Goal: Information Seeking & Learning: Learn about a topic

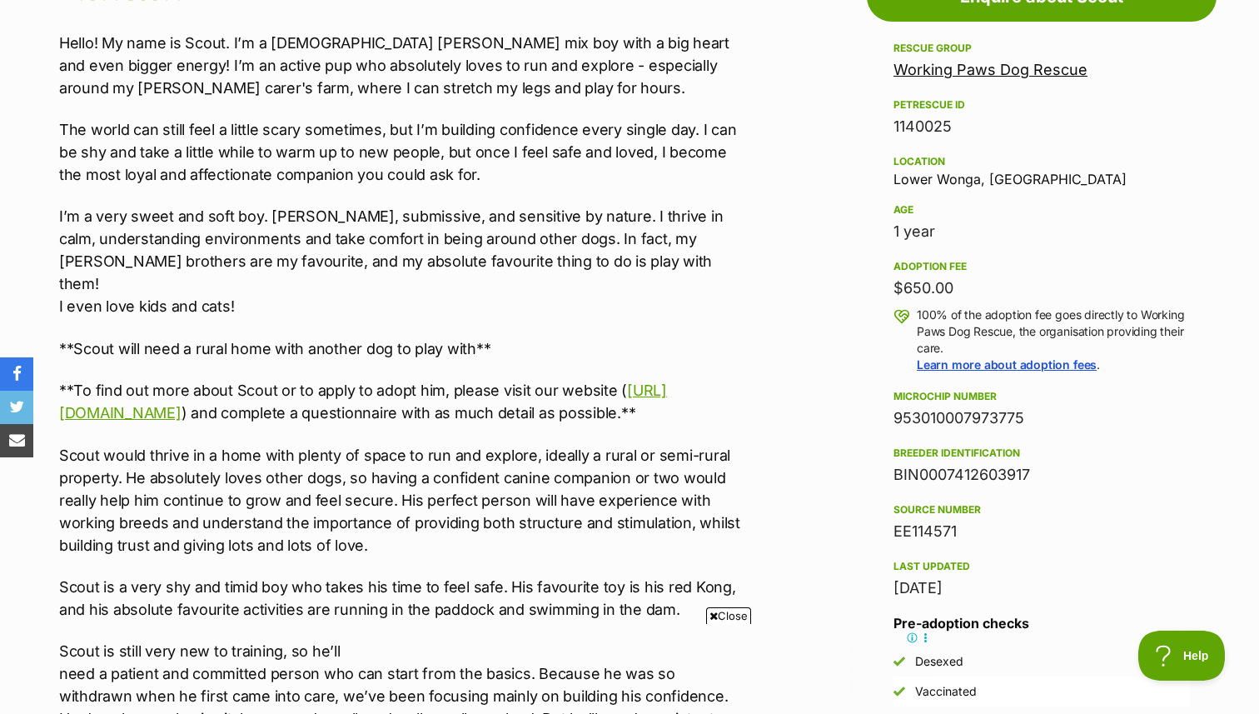
scroll to position [967, 0]
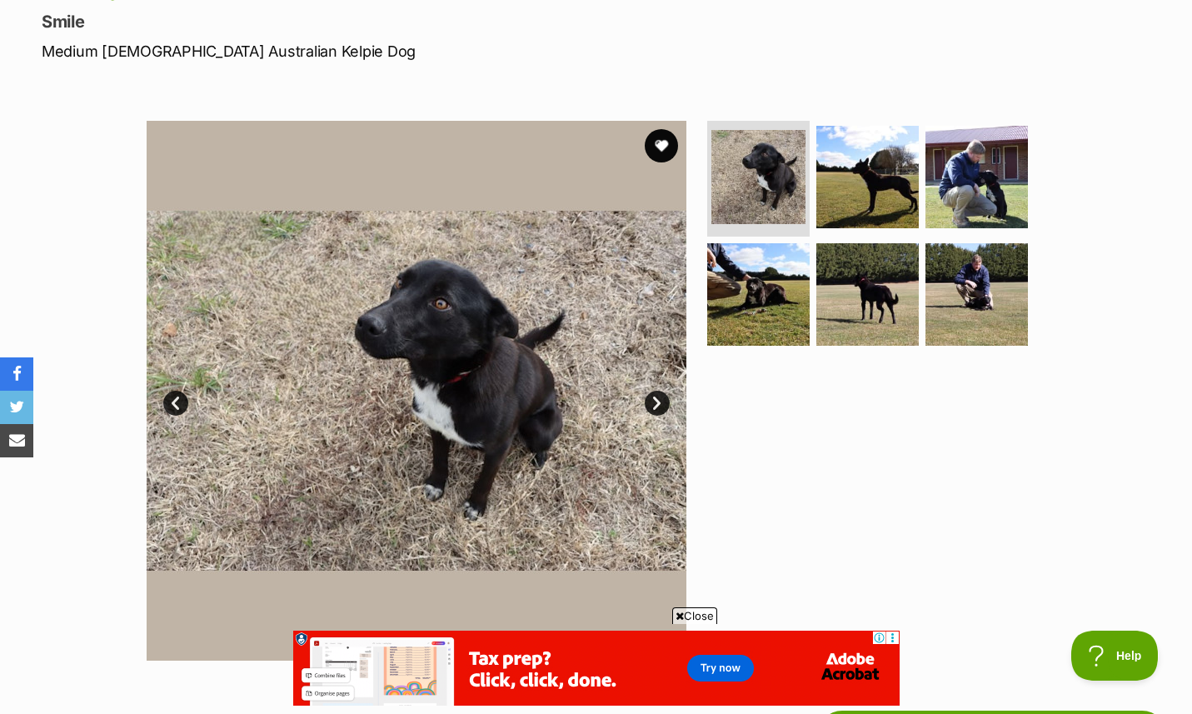
click at [656, 406] on link "Next" at bounding box center [656, 403] width 25 height 25
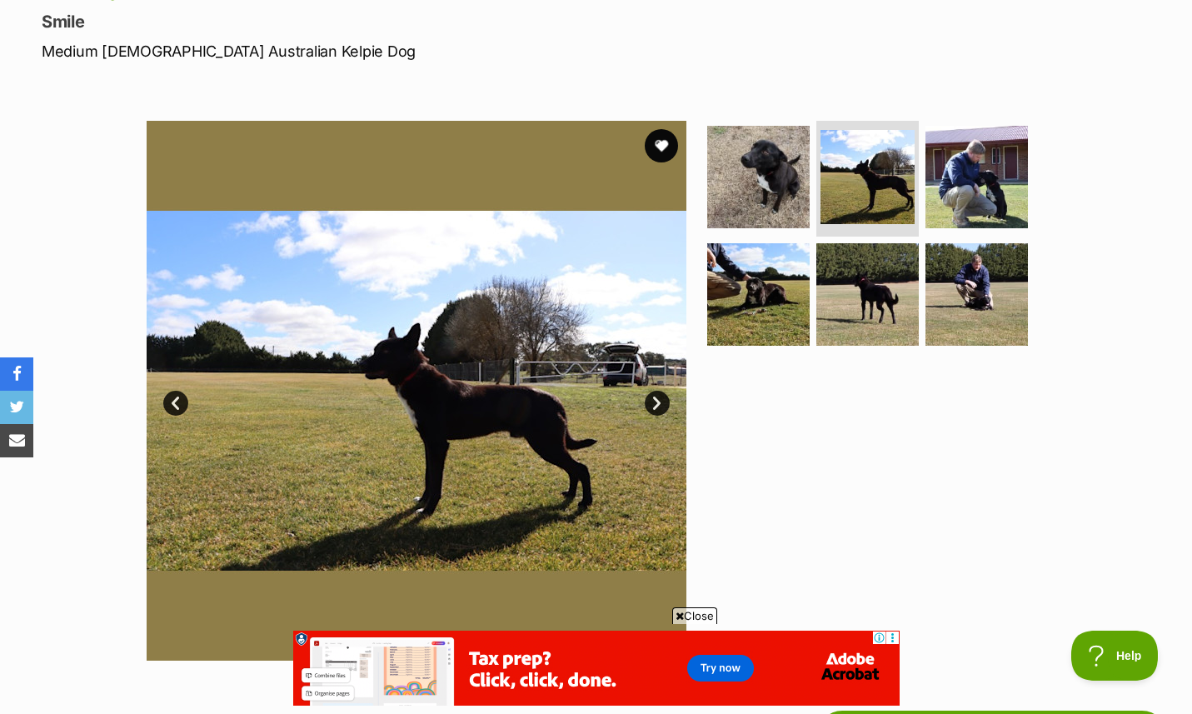
click at [658, 406] on link "Next" at bounding box center [656, 403] width 25 height 25
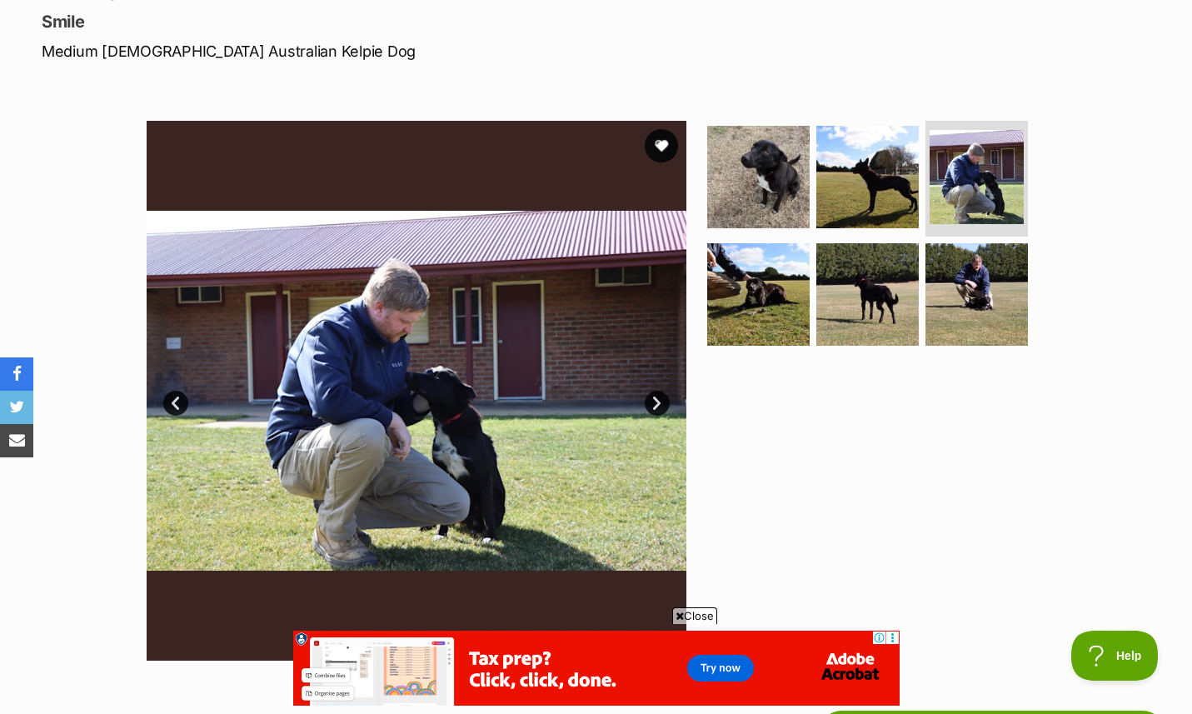
click at [658, 406] on link "Next" at bounding box center [656, 403] width 25 height 25
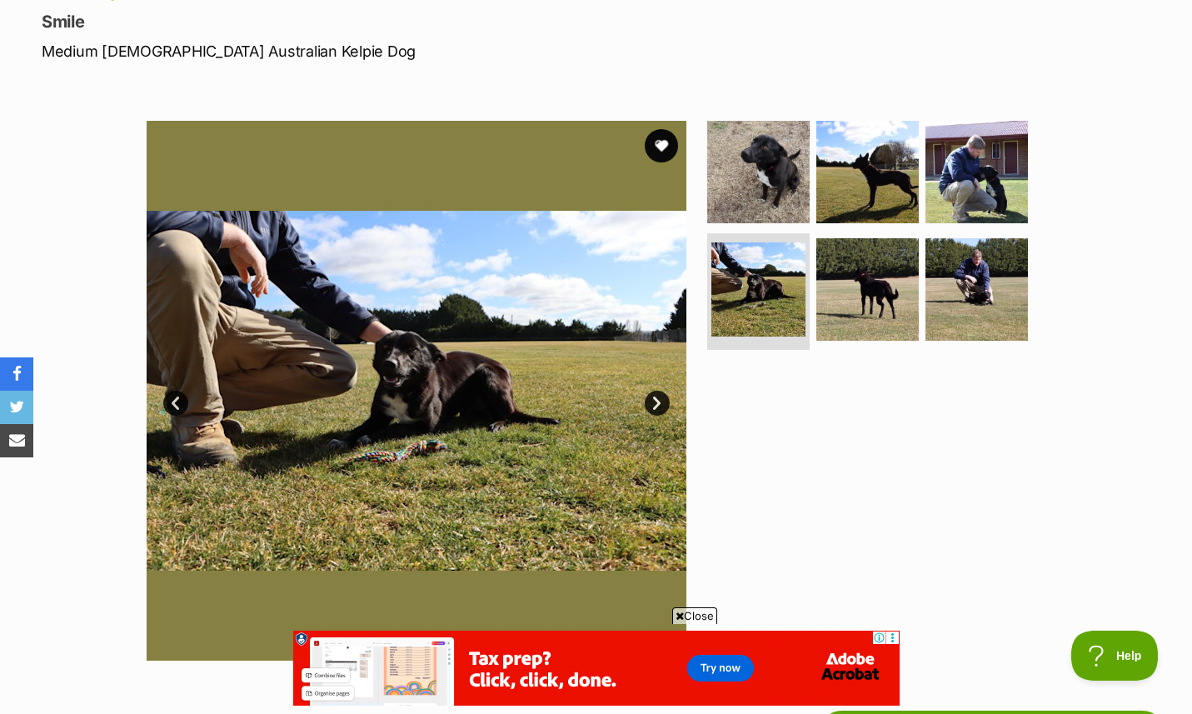
click at [658, 406] on link "Next" at bounding box center [656, 403] width 25 height 25
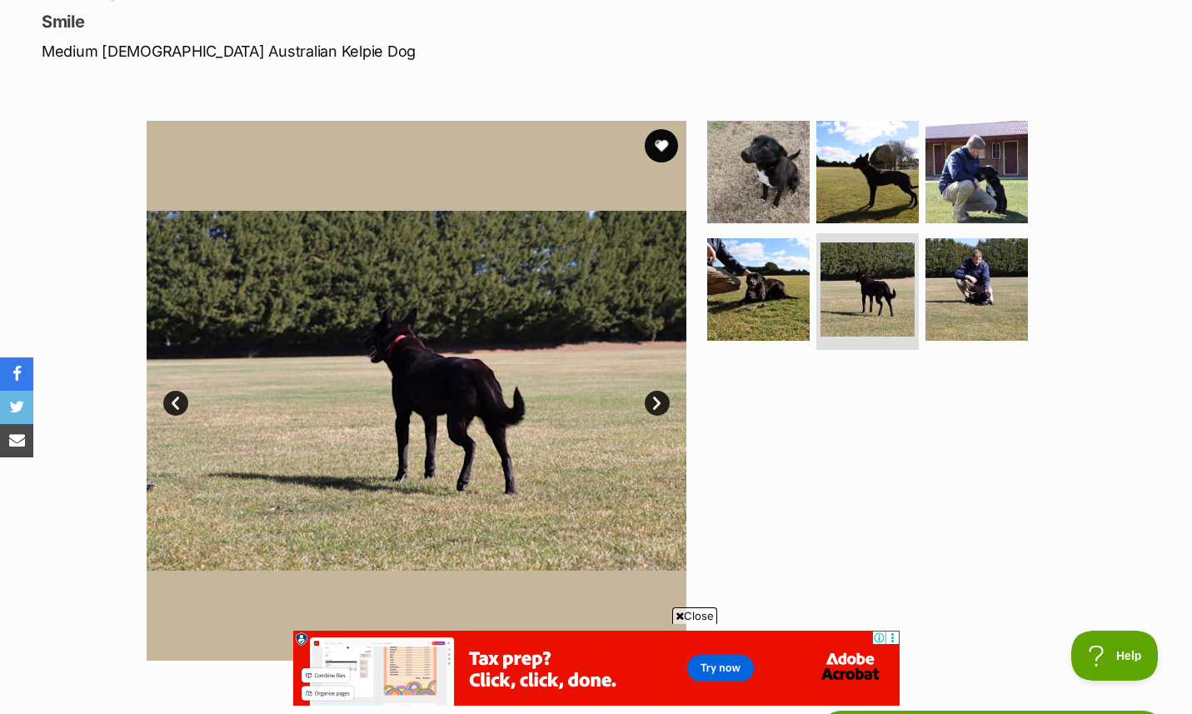
click at [658, 406] on link "Next" at bounding box center [656, 403] width 25 height 25
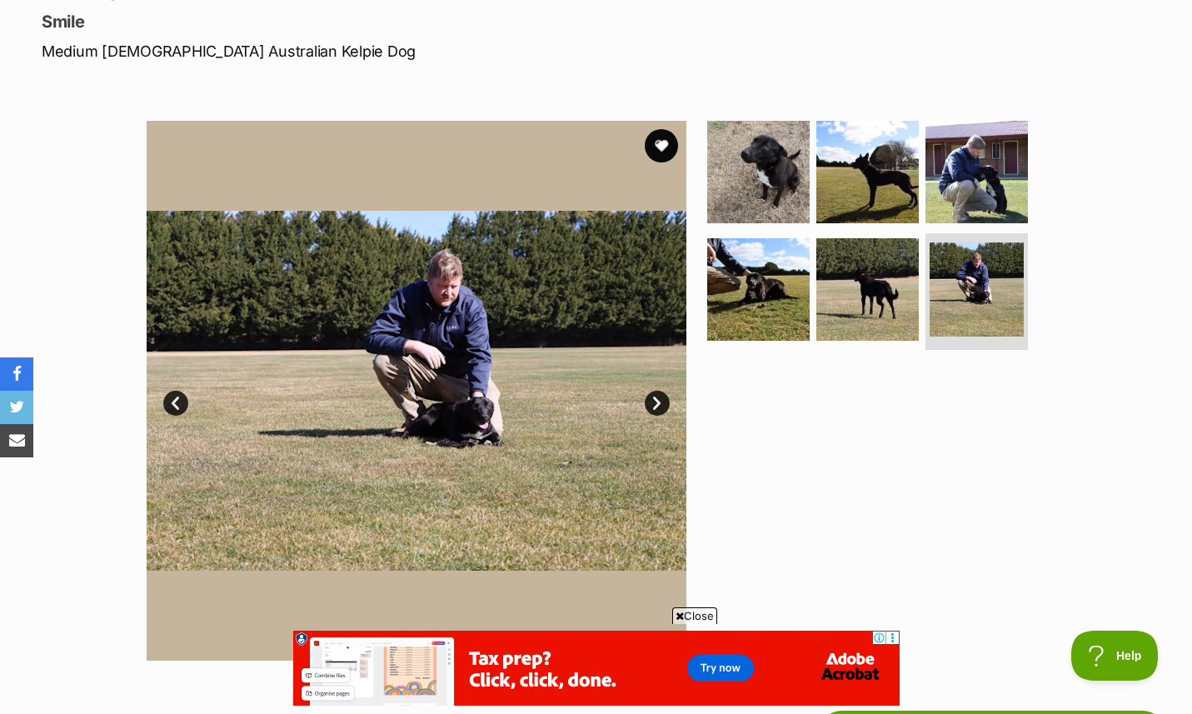
click at [658, 406] on link "Next" at bounding box center [656, 403] width 25 height 25
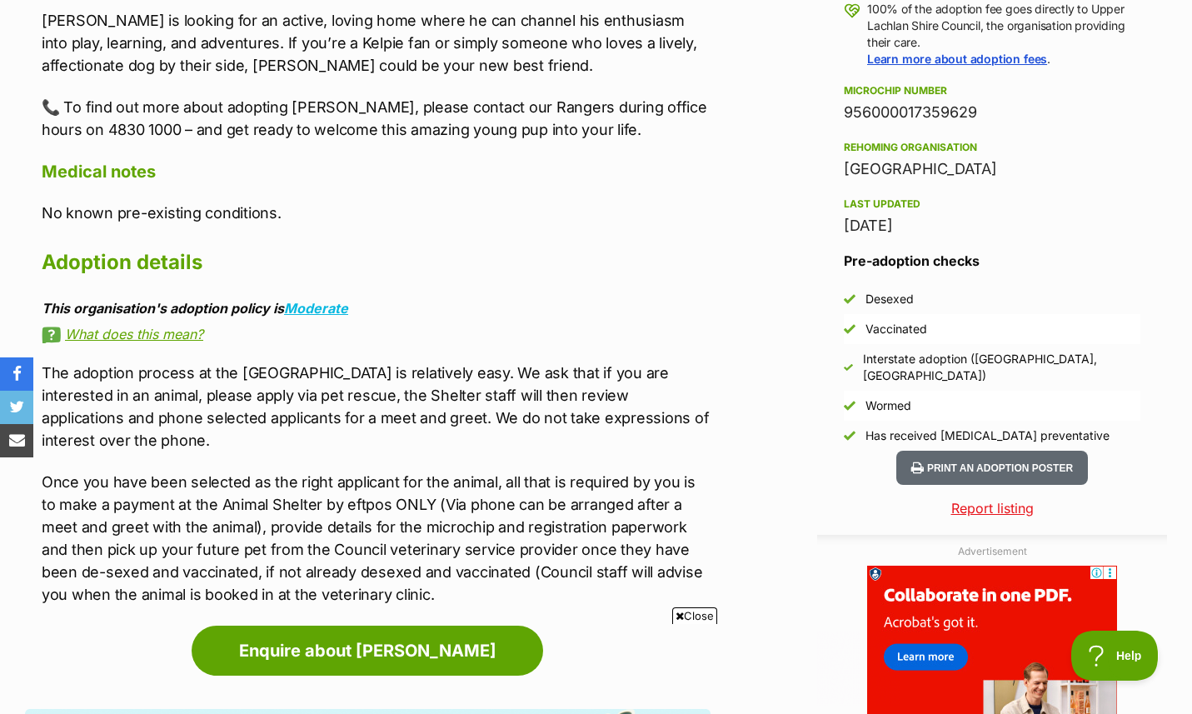
scroll to position [1300, 0]
